Goal: Task Accomplishment & Management: Use online tool/utility

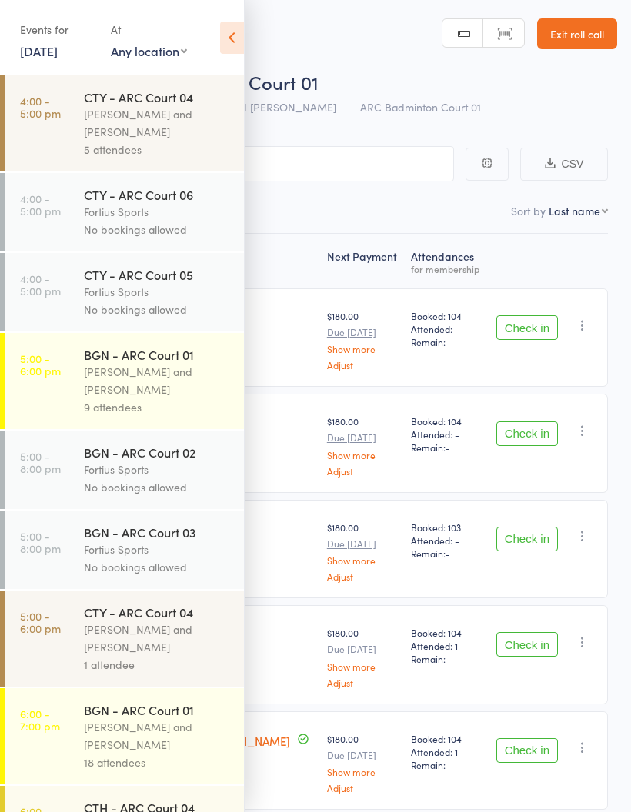
click at [398, 213] on nav "Checked in 0 Waiting to check in 18" at bounding box center [315, 215] width 598 height 35
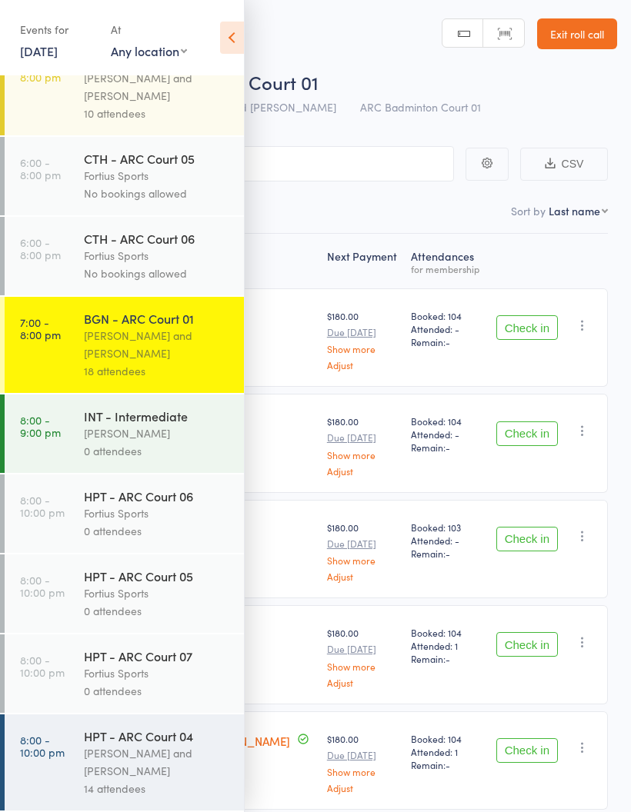
scroll to position [773, 0]
click at [152, 327] on div "[PERSON_NAME] and [PERSON_NAME]" at bounding box center [157, 344] width 147 height 35
click at [169, 341] on div "[PERSON_NAME] and [PERSON_NAME]" at bounding box center [157, 344] width 147 height 35
click at [232, 43] on icon at bounding box center [232, 38] width 24 height 32
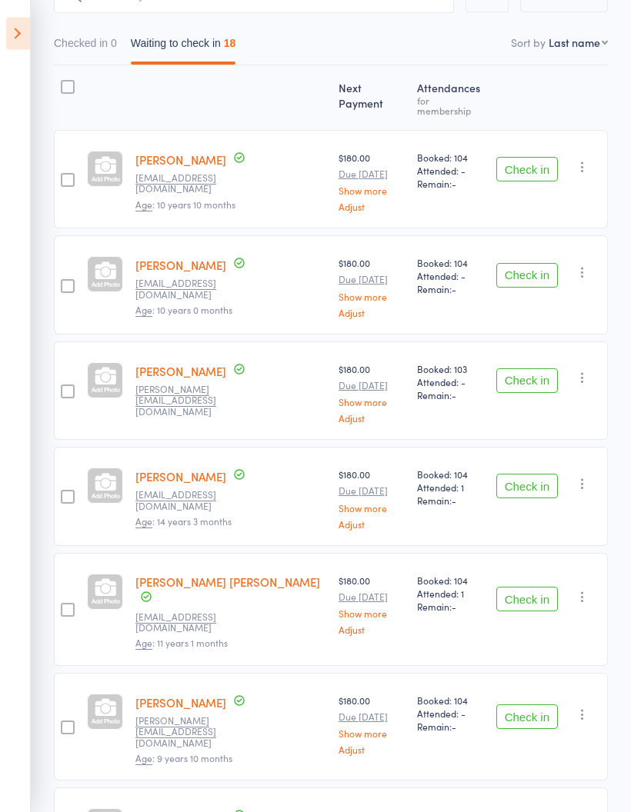
scroll to position [168, 0]
click at [530, 265] on button "Check in" at bounding box center [527, 275] width 62 height 25
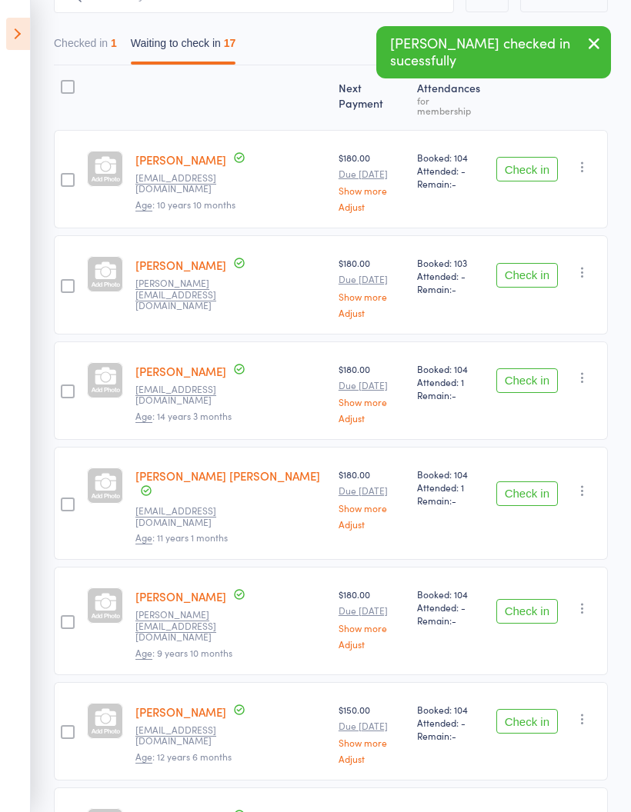
click at [531, 267] on button "Check in" at bounding box center [527, 275] width 62 height 25
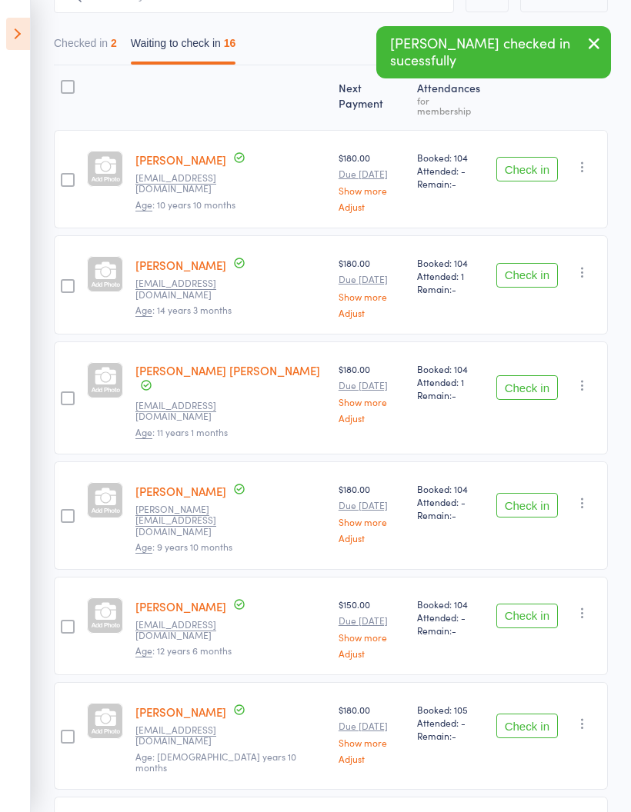
click at [531, 263] on button "Check in" at bounding box center [527, 275] width 62 height 25
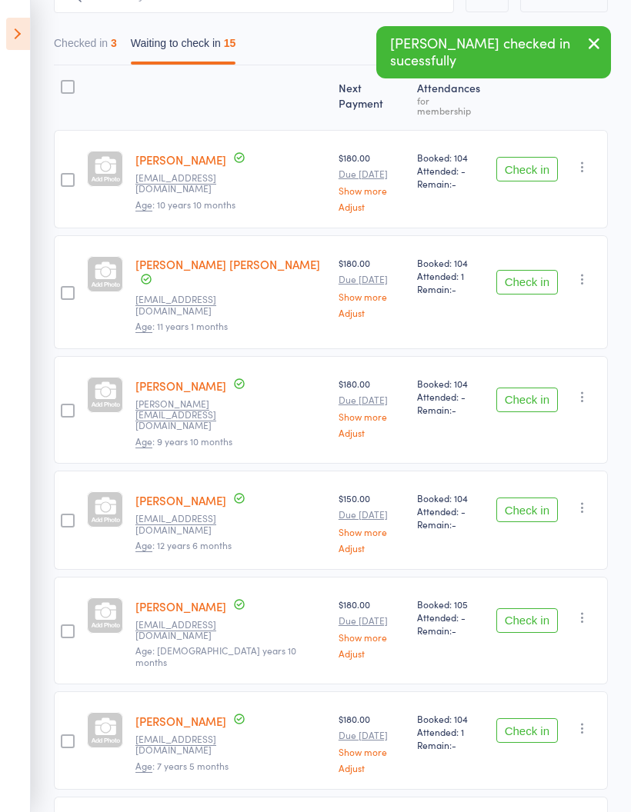
click at [532, 270] on button "Check in" at bounding box center [527, 282] width 62 height 25
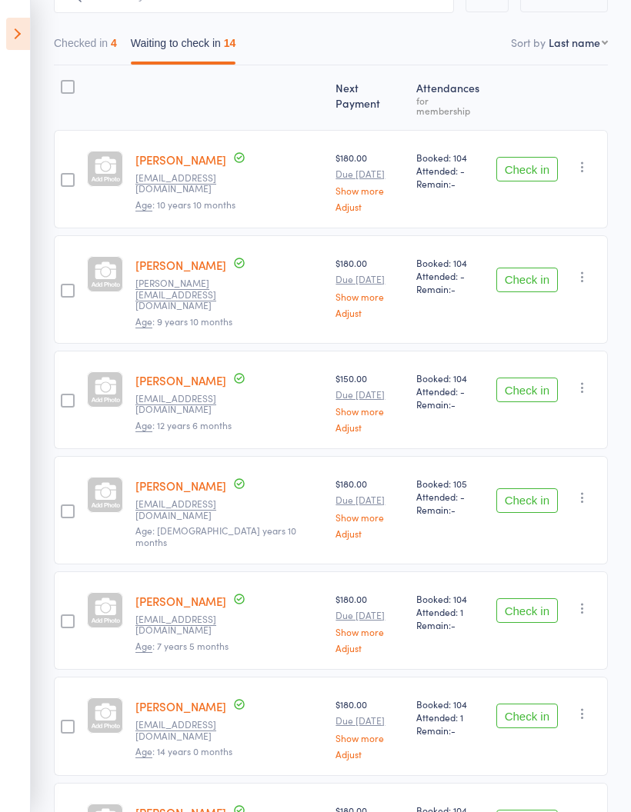
click at [533, 378] on button "Check in" at bounding box center [527, 390] width 62 height 25
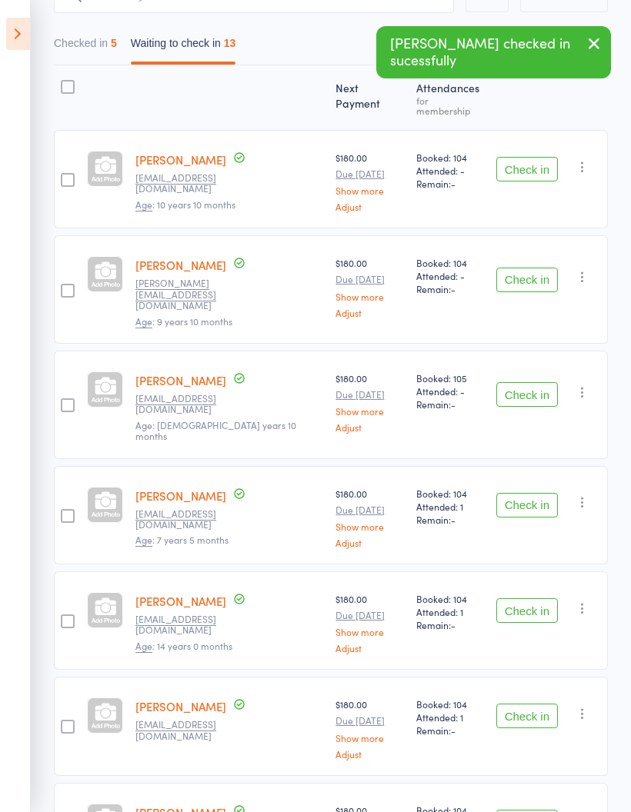
click at [524, 382] on button "Check in" at bounding box center [527, 394] width 62 height 25
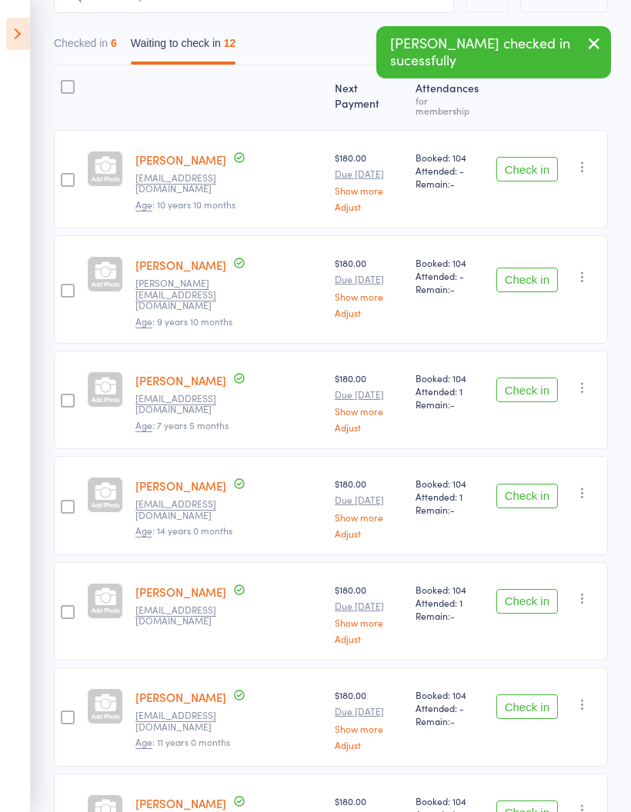
click at [525, 378] on button "Check in" at bounding box center [527, 390] width 62 height 25
click at [533, 378] on button "Check in" at bounding box center [527, 390] width 62 height 25
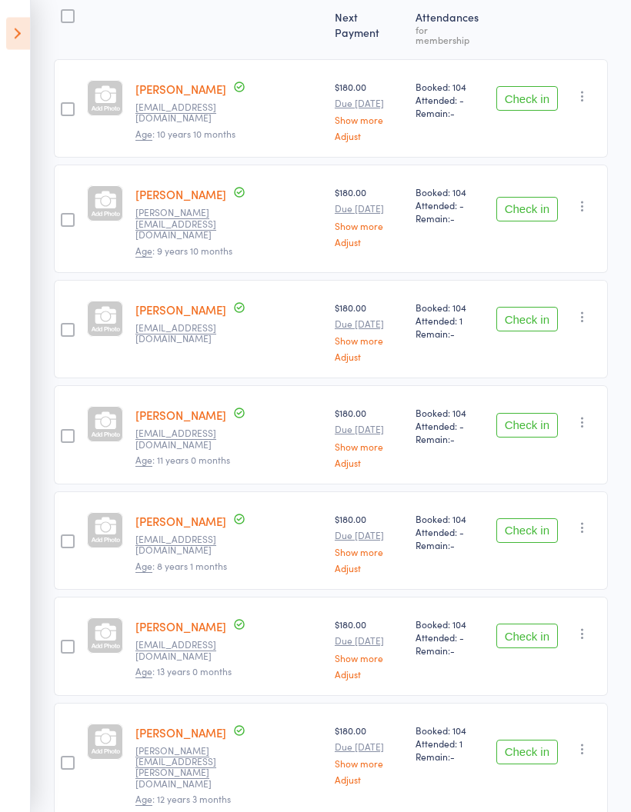
scroll to position [239, 0]
click at [528, 413] on button "Check in" at bounding box center [527, 425] width 62 height 25
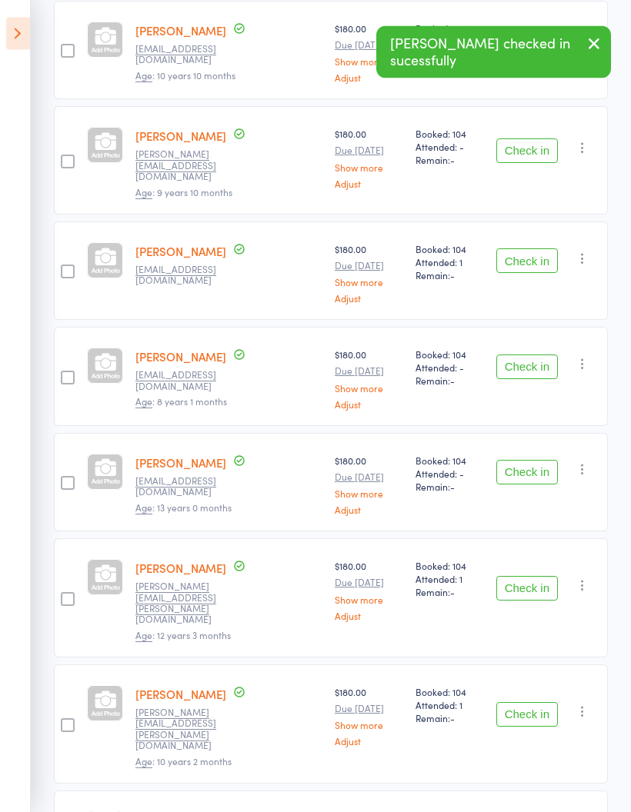
scroll to position [298, 0]
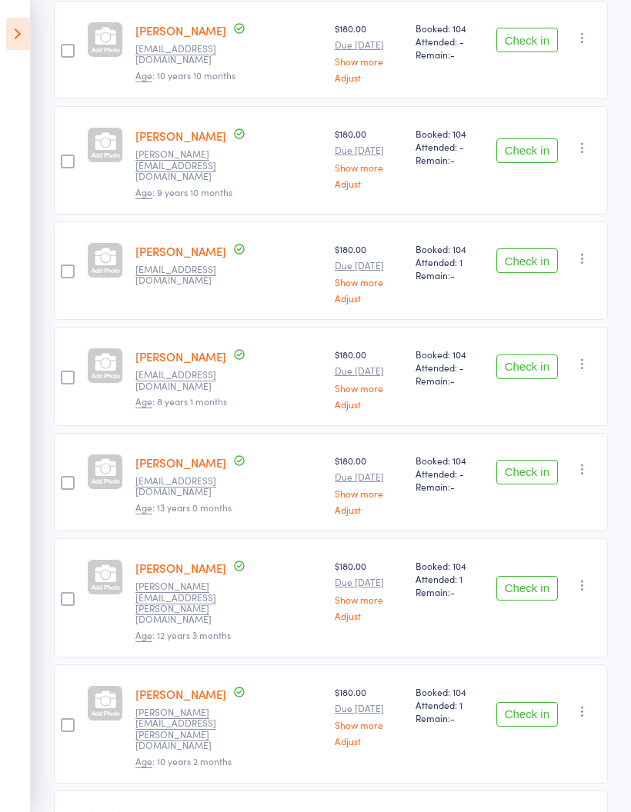
click at [515, 460] on button "Check in" at bounding box center [527, 472] width 62 height 25
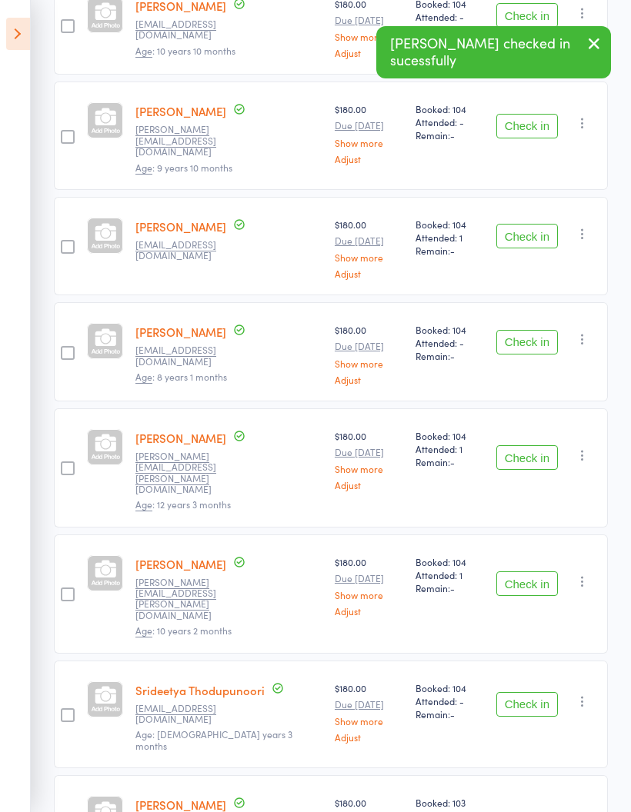
scroll to position [321, 0]
click at [535, 446] on button "Check in" at bounding box center [527, 458] width 62 height 25
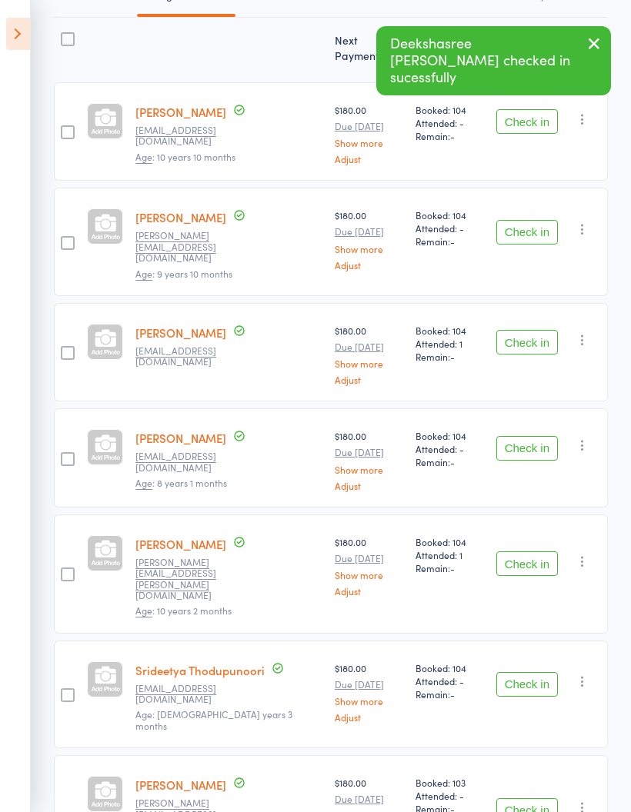
click at [534, 551] on button "Check in" at bounding box center [527, 563] width 62 height 25
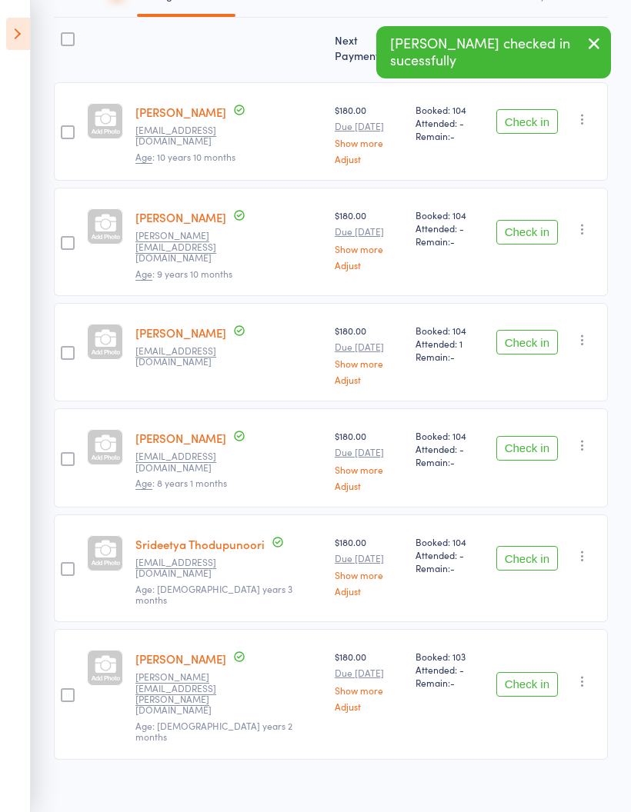
scroll to position [111, 0]
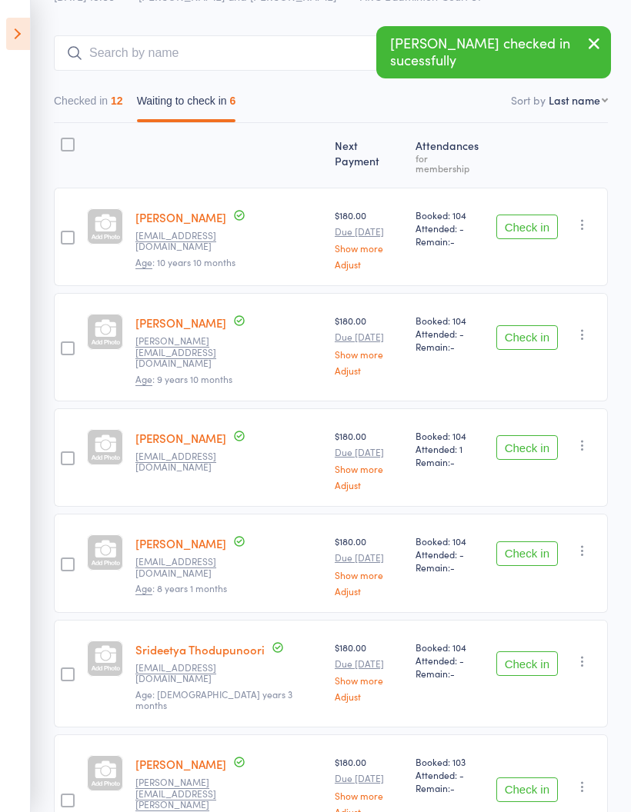
click at [537, 651] on button "Check in" at bounding box center [527, 663] width 62 height 25
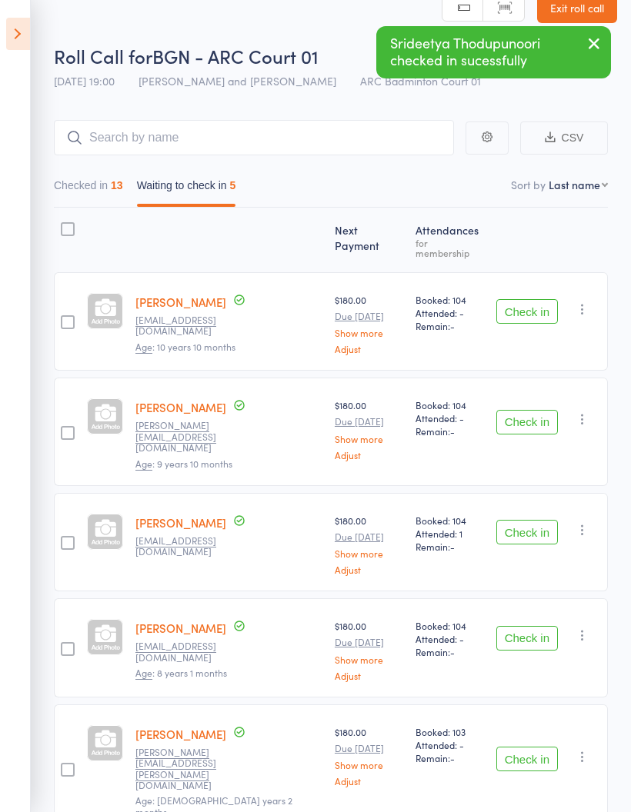
scroll to position [0, 0]
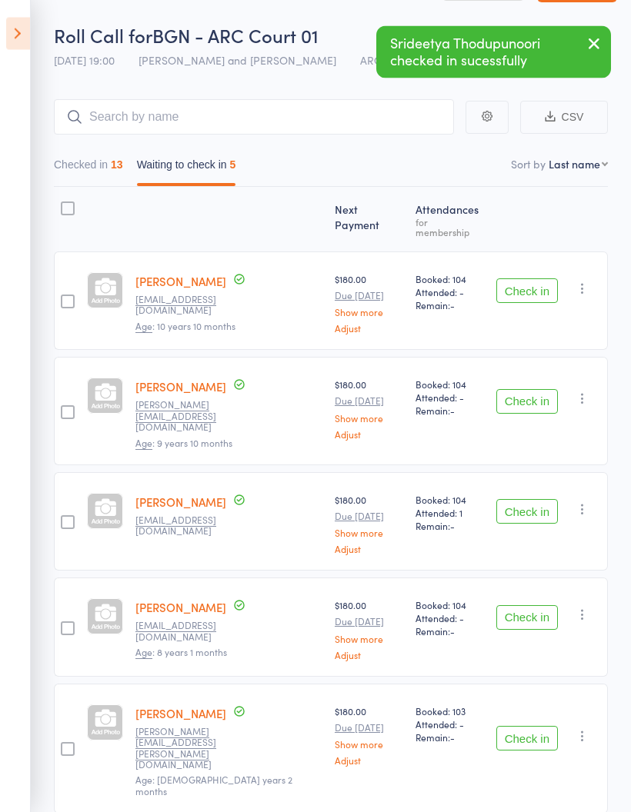
click at [529, 727] on button "Check in" at bounding box center [527, 739] width 62 height 25
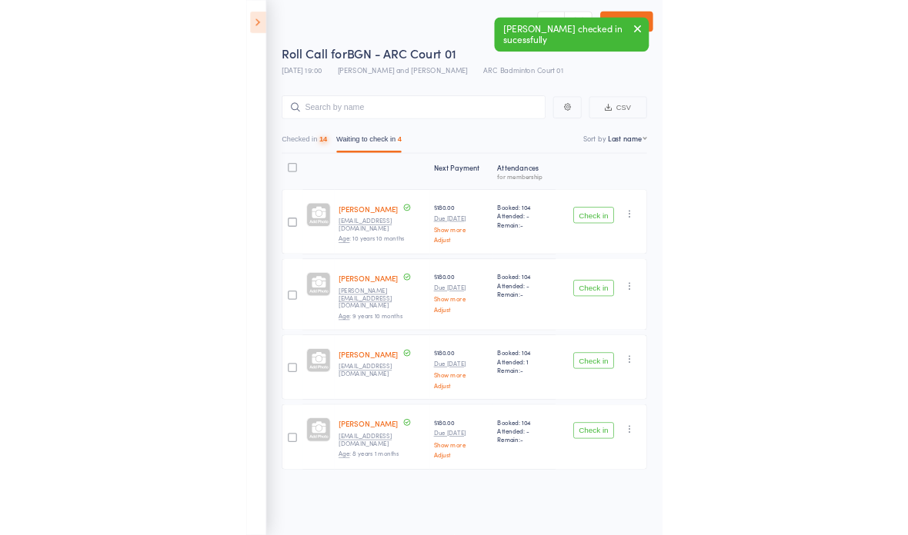
scroll to position [11, 0]
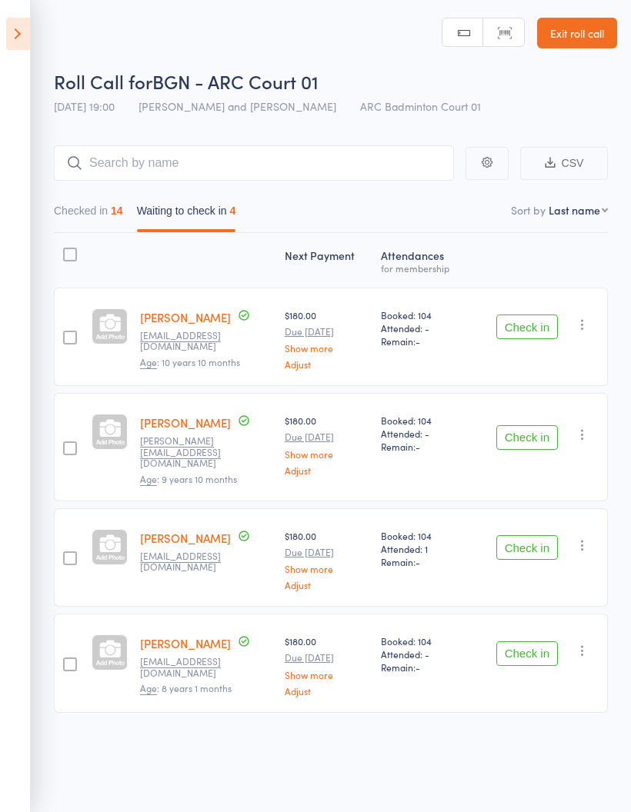
click at [104, 206] on button "Checked in 14" at bounding box center [88, 214] width 69 height 35
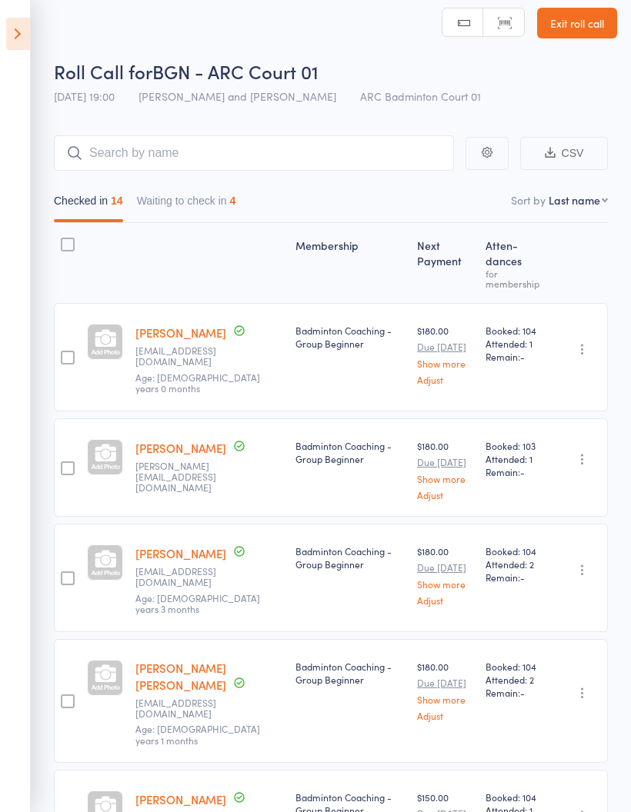
click at [196, 198] on button "Waiting to check in 4" at bounding box center [186, 204] width 99 height 35
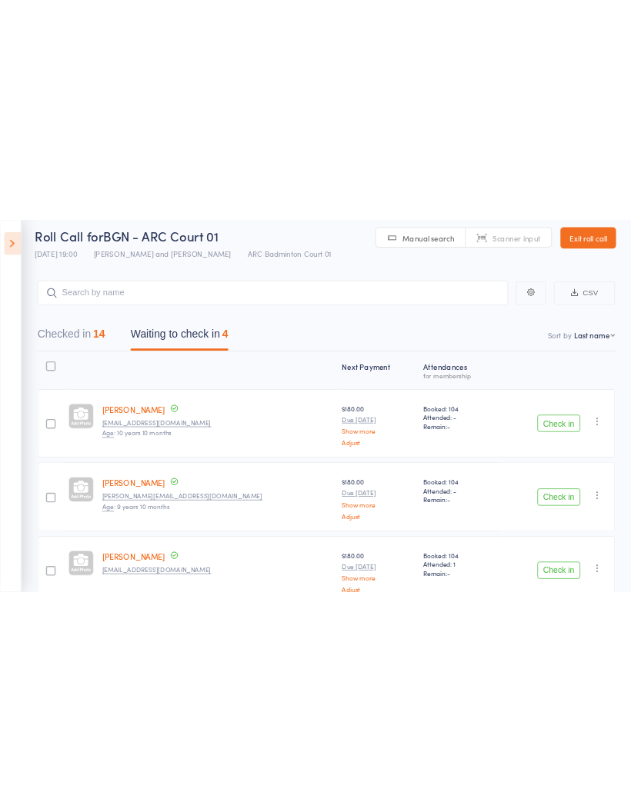
scroll to position [0, 0]
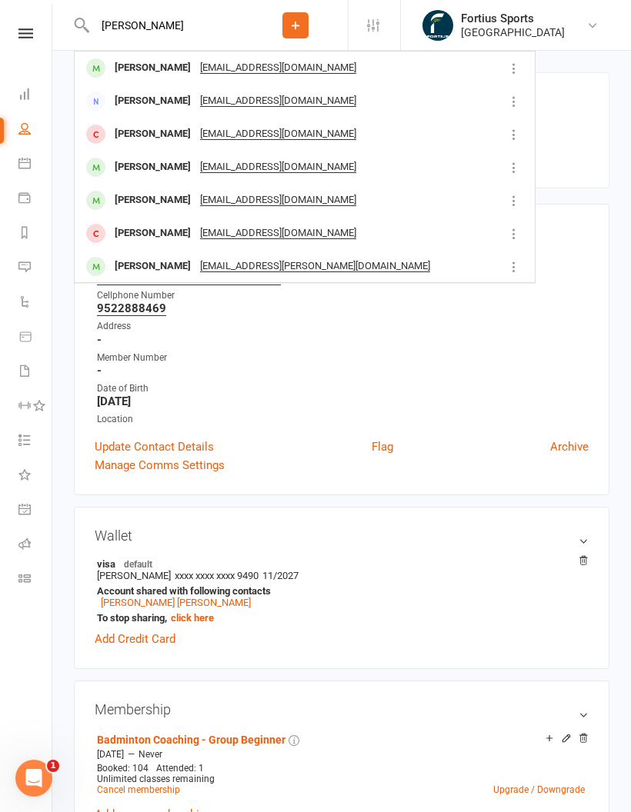
type input "[PERSON_NAME]"
click at [178, 59] on div "[PERSON_NAME]" at bounding box center [152, 68] width 85 height 22
